Goal: Transaction & Acquisition: Purchase product/service

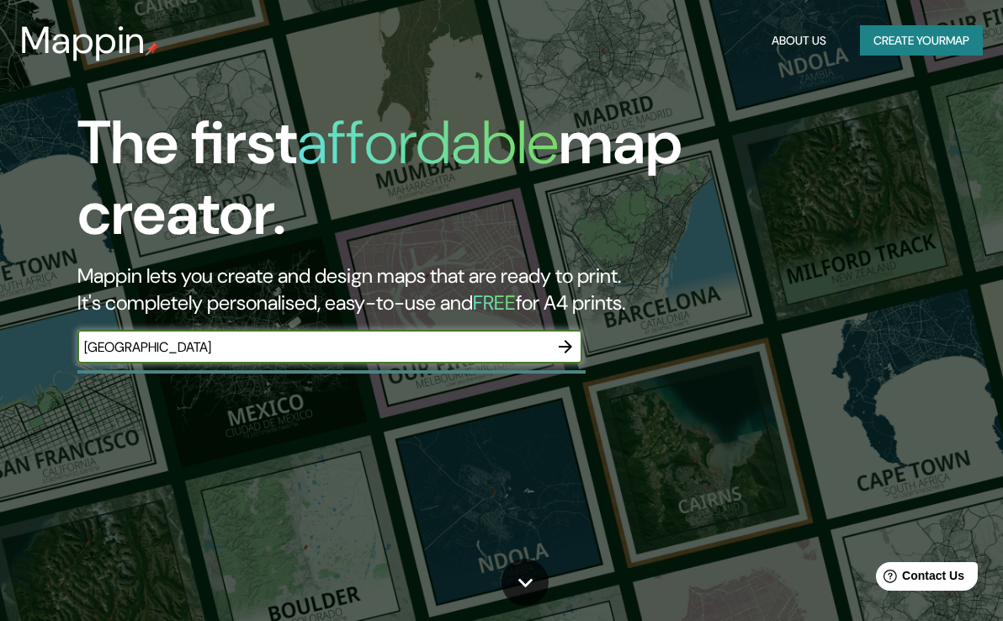
type input "[GEOGRAPHIC_DATA]"
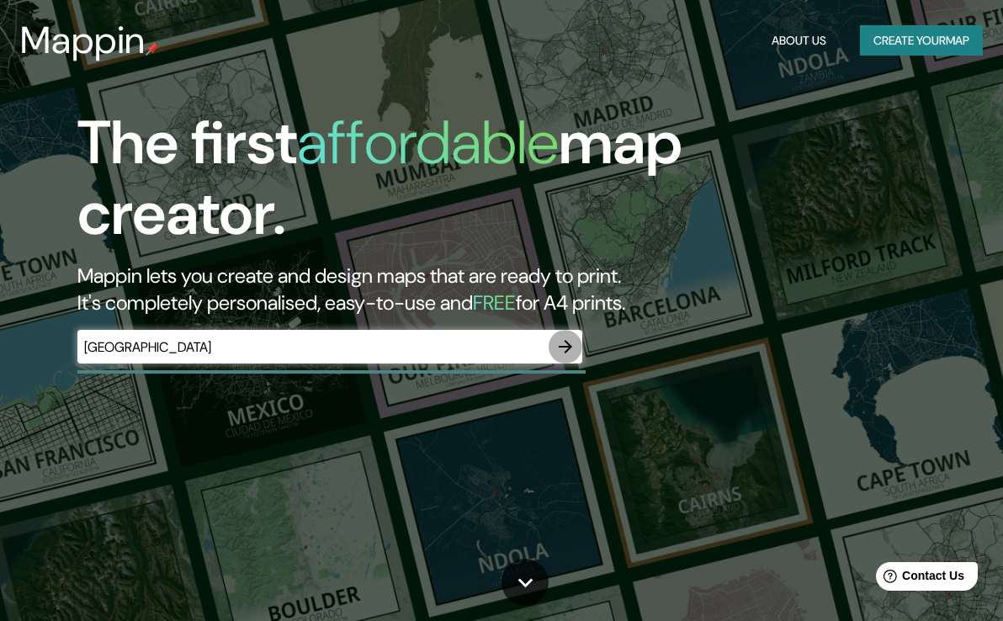
click at [570, 343] on icon "button" at bounding box center [565, 346] width 13 height 13
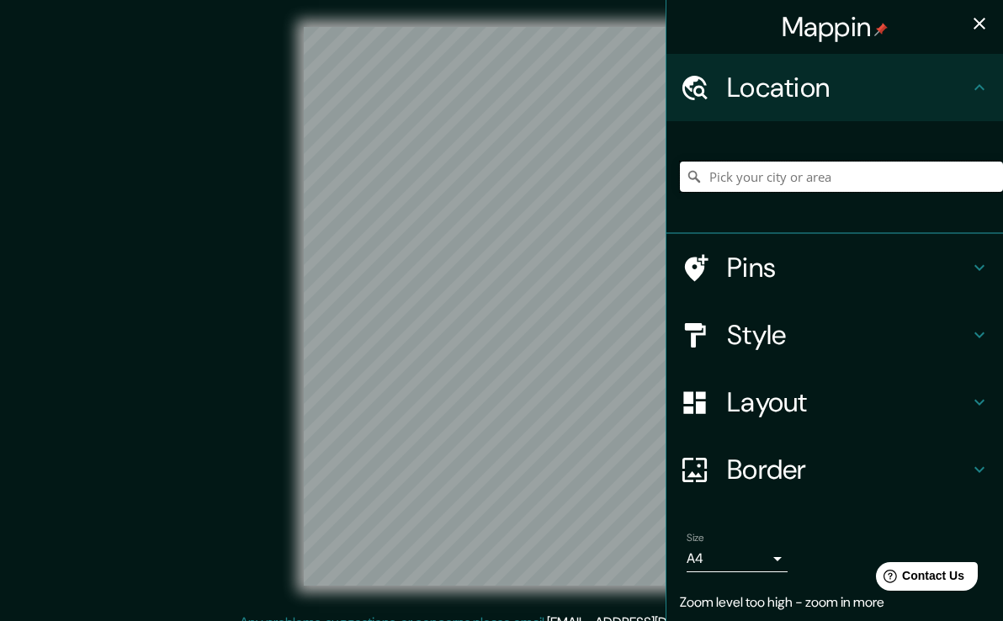
click at [812, 183] on input "Pick your city or area" at bounding box center [841, 177] width 323 height 30
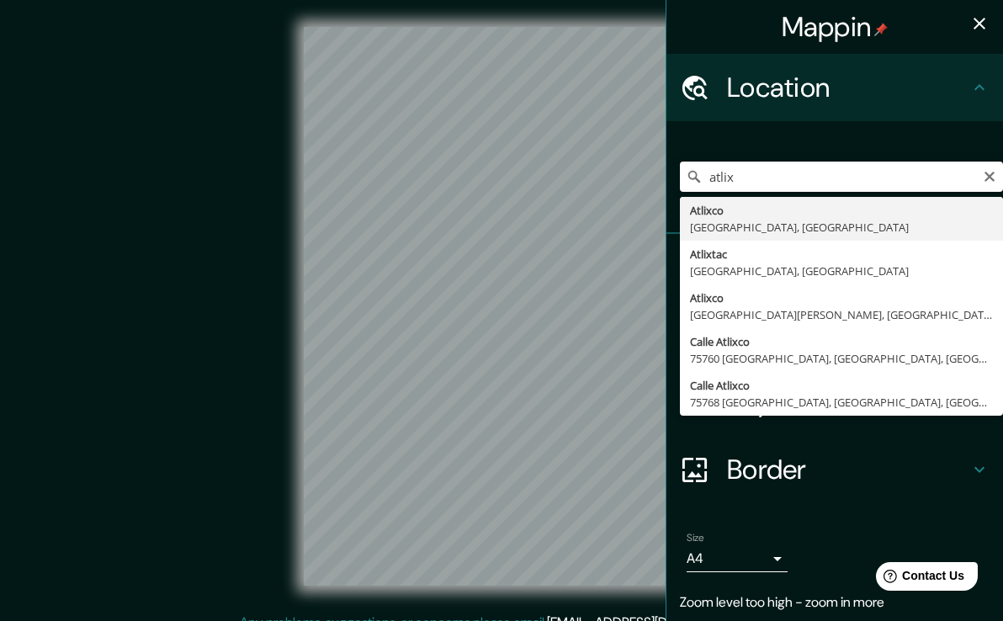
type input "Atlixco, [GEOGRAPHIC_DATA], [GEOGRAPHIC_DATA]"
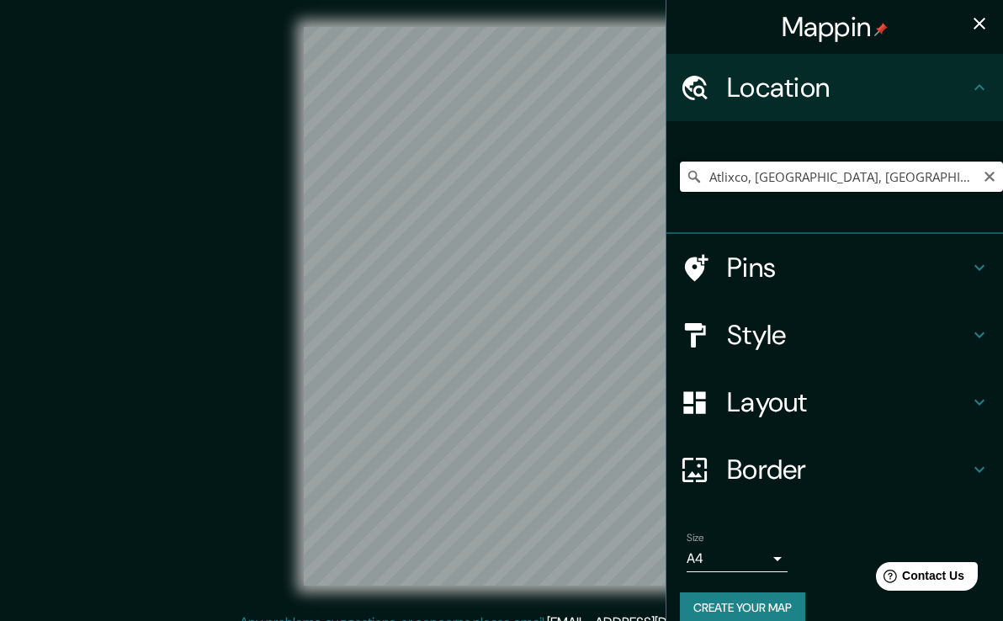
drag, startPoint x: 899, startPoint y: 167, endPoint x: 703, endPoint y: 176, distance: 196.3
click at [703, 176] on input "Atlixco, [GEOGRAPHIC_DATA], [GEOGRAPHIC_DATA]" at bounding box center [841, 177] width 323 height 30
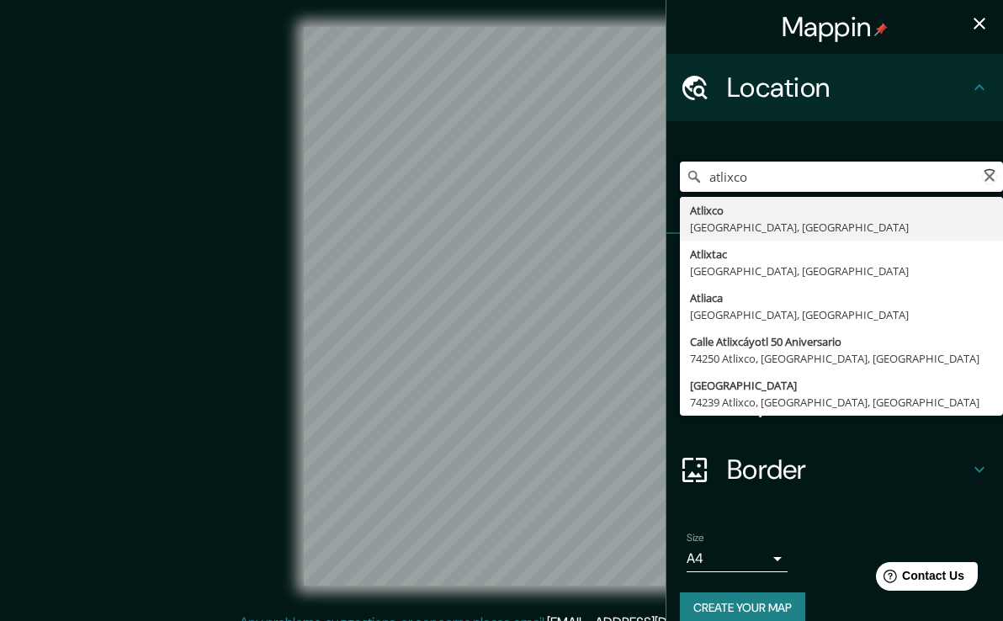
type input "Atlixco, [GEOGRAPHIC_DATA], [GEOGRAPHIC_DATA]"
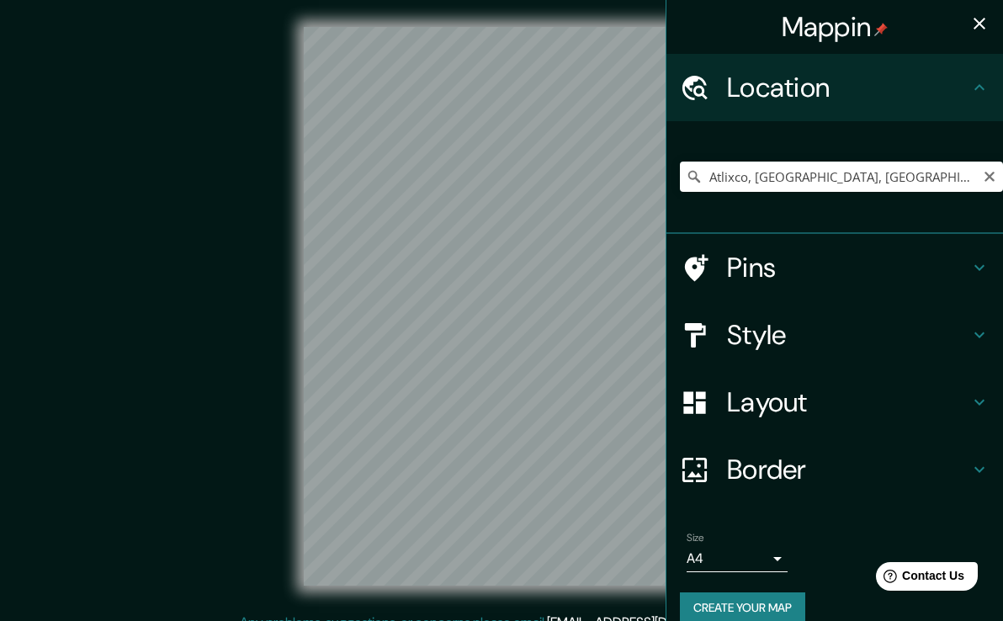
click at [752, 475] on h4 "Border" at bounding box center [848, 470] width 242 height 34
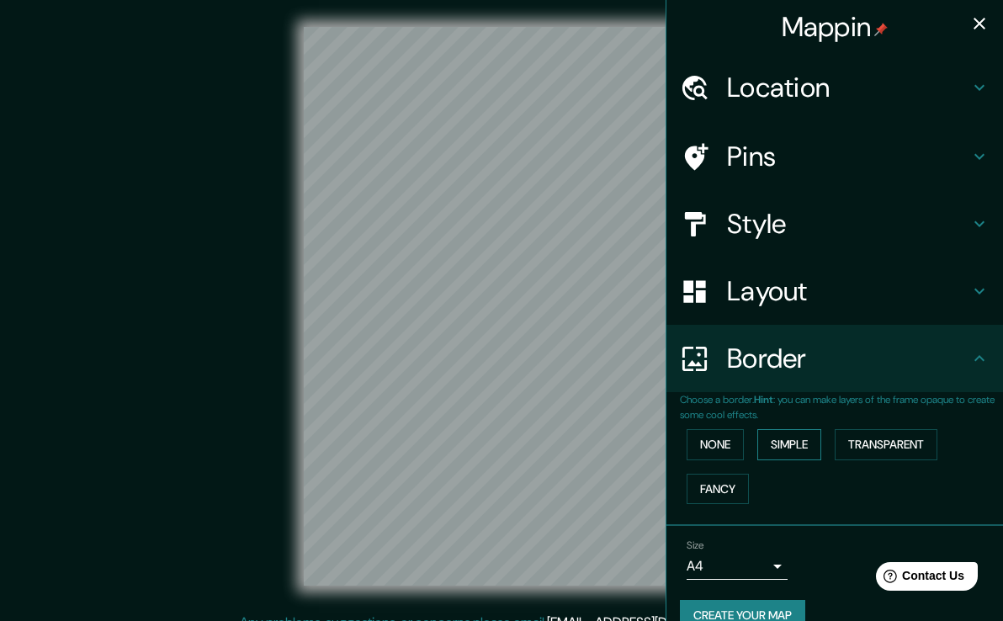
click at [787, 431] on button "Simple" at bounding box center [789, 444] width 64 height 31
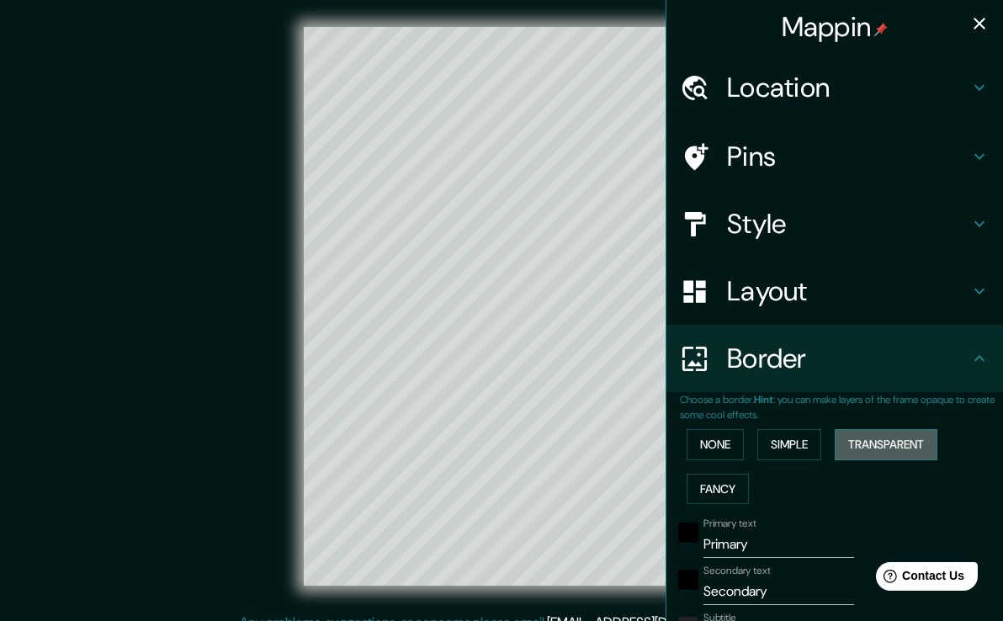
click at [906, 441] on button "Transparent" at bounding box center [886, 444] width 103 height 31
click at [807, 442] on button "Simple" at bounding box center [789, 444] width 64 height 31
click at [734, 491] on button "Fancy" at bounding box center [718, 489] width 62 height 31
click at [725, 451] on button "None" at bounding box center [715, 444] width 57 height 31
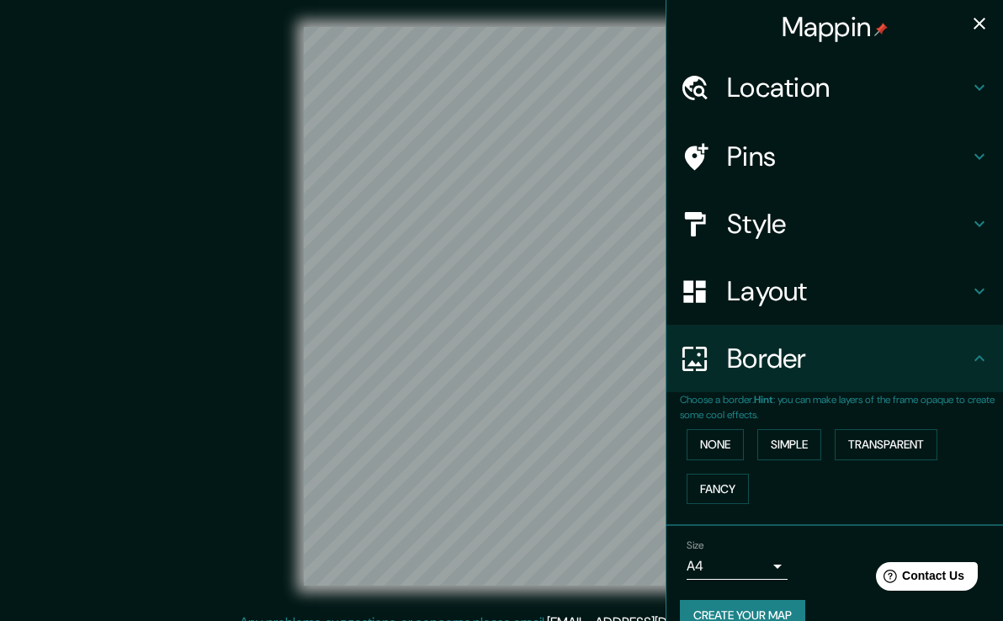
click at [985, 29] on icon "button" at bounding box center [980, 24] width 12 height 12
